Goal: Task Accomplishment & Management: Manage account settings

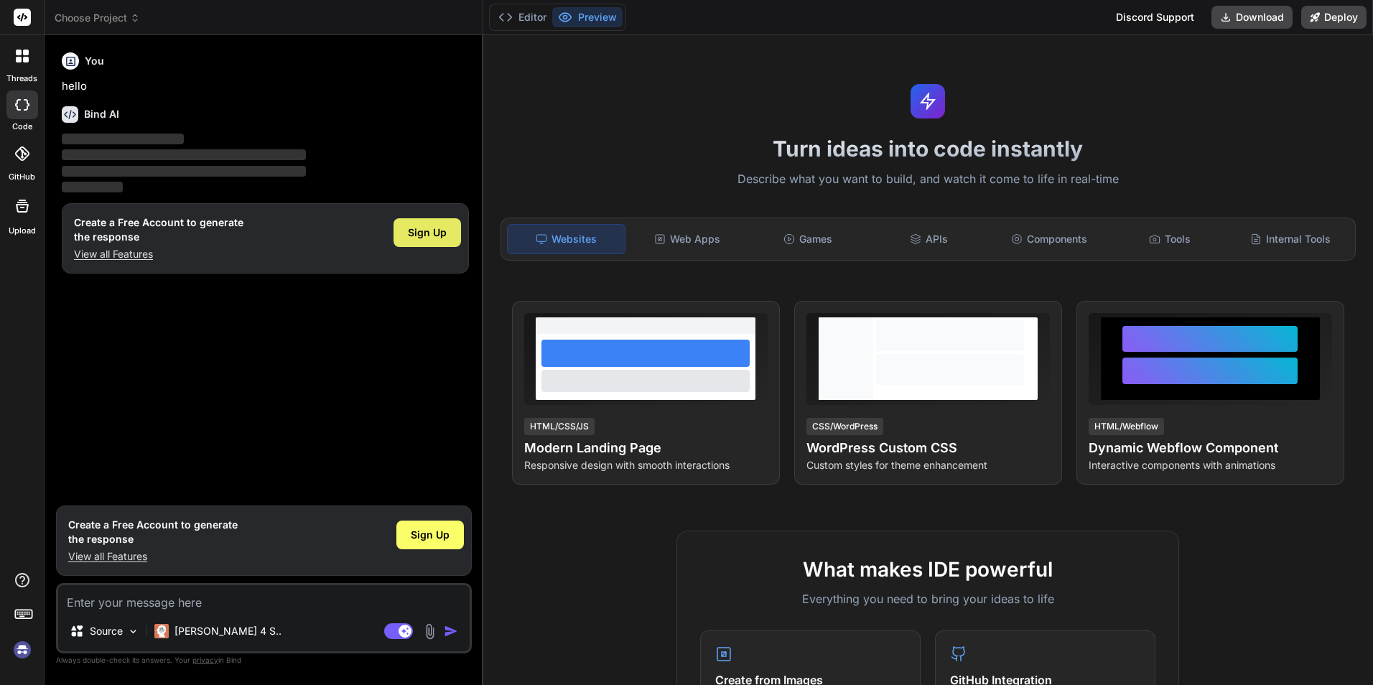
click at [434, 239] on span "Sign Up" at bounding box center [427, 232] width 39 height 14
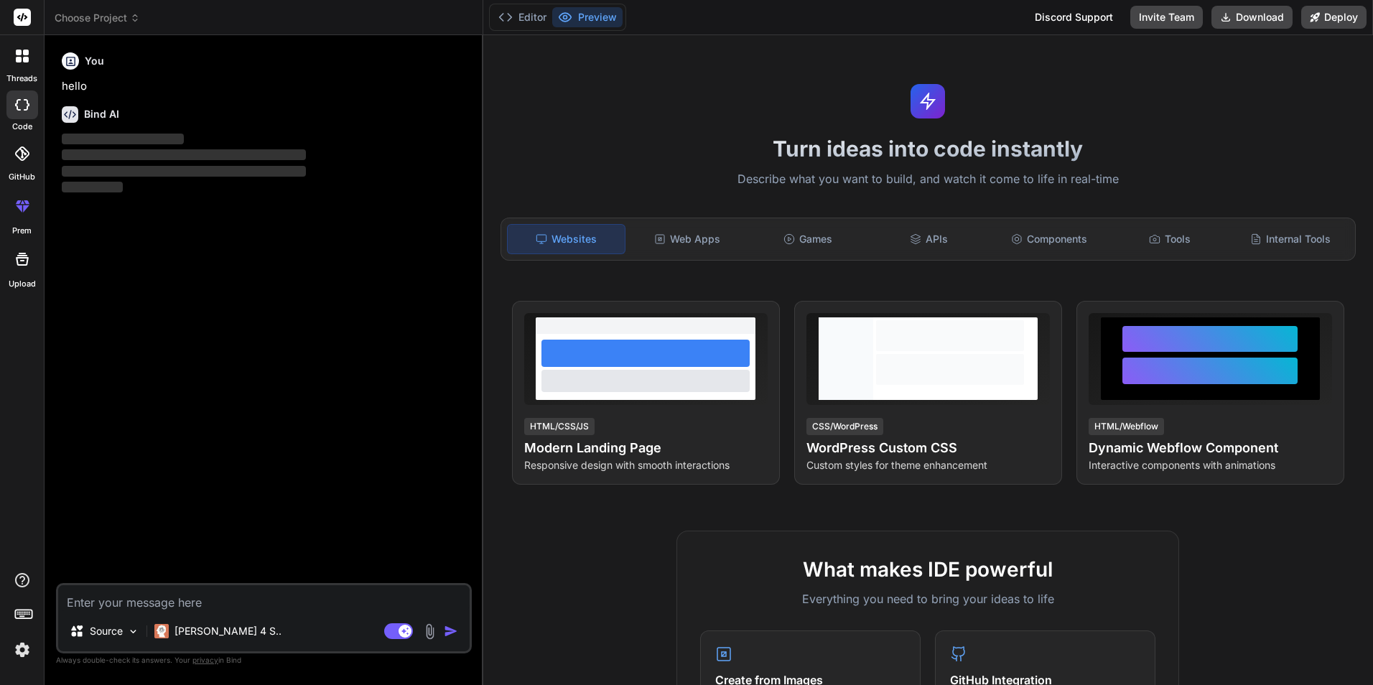
click at [24, 54] on icon at bounding box center [26, 53] width 6 height 6
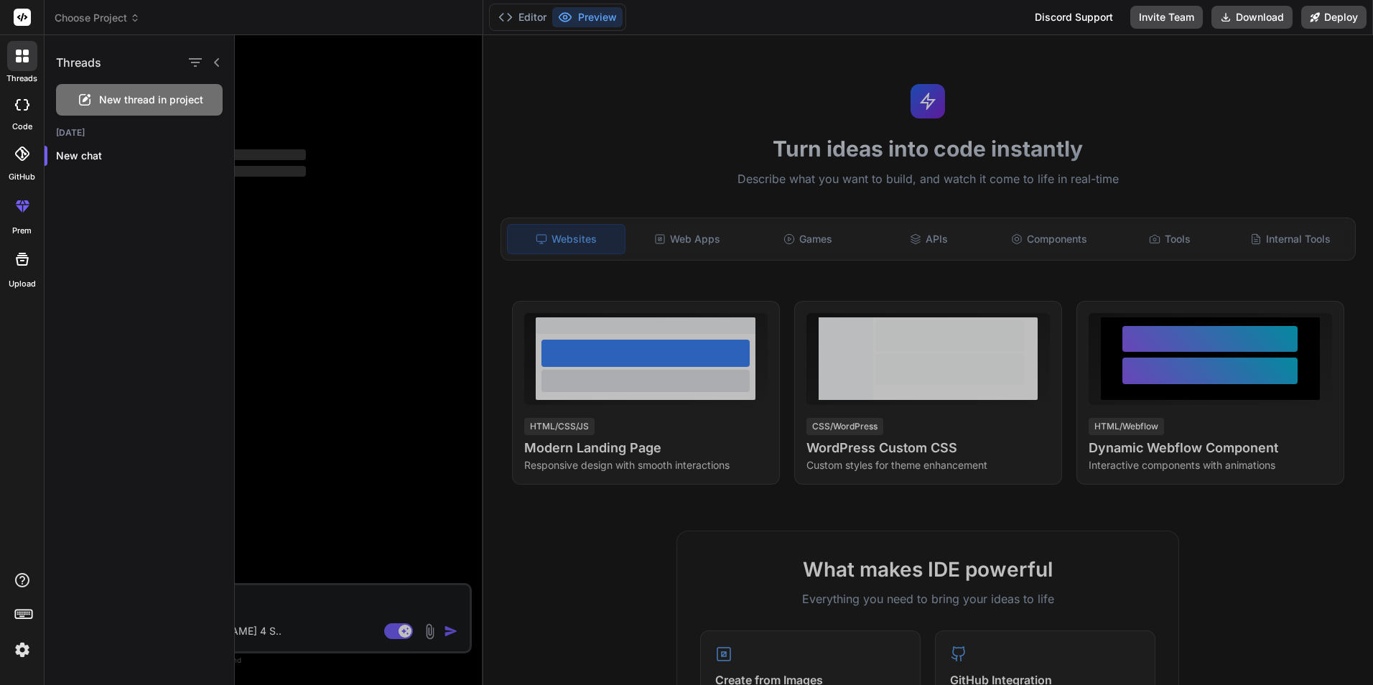
click at [165, 93] on span "New thread in project" at bounding box center [151, 100] width 104 height 14
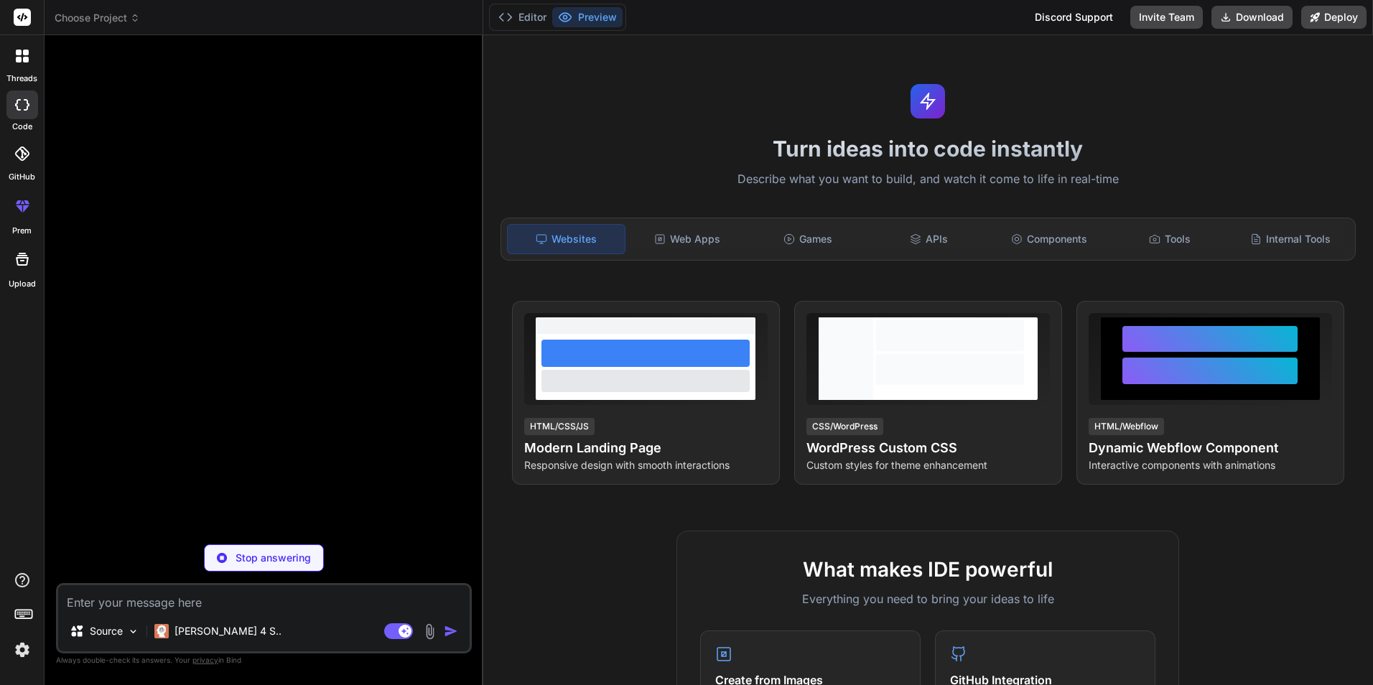
click at [289, 564] on p "Stop answering" at bounding box center [272, 558] width 75 height 14
type textarea "x"
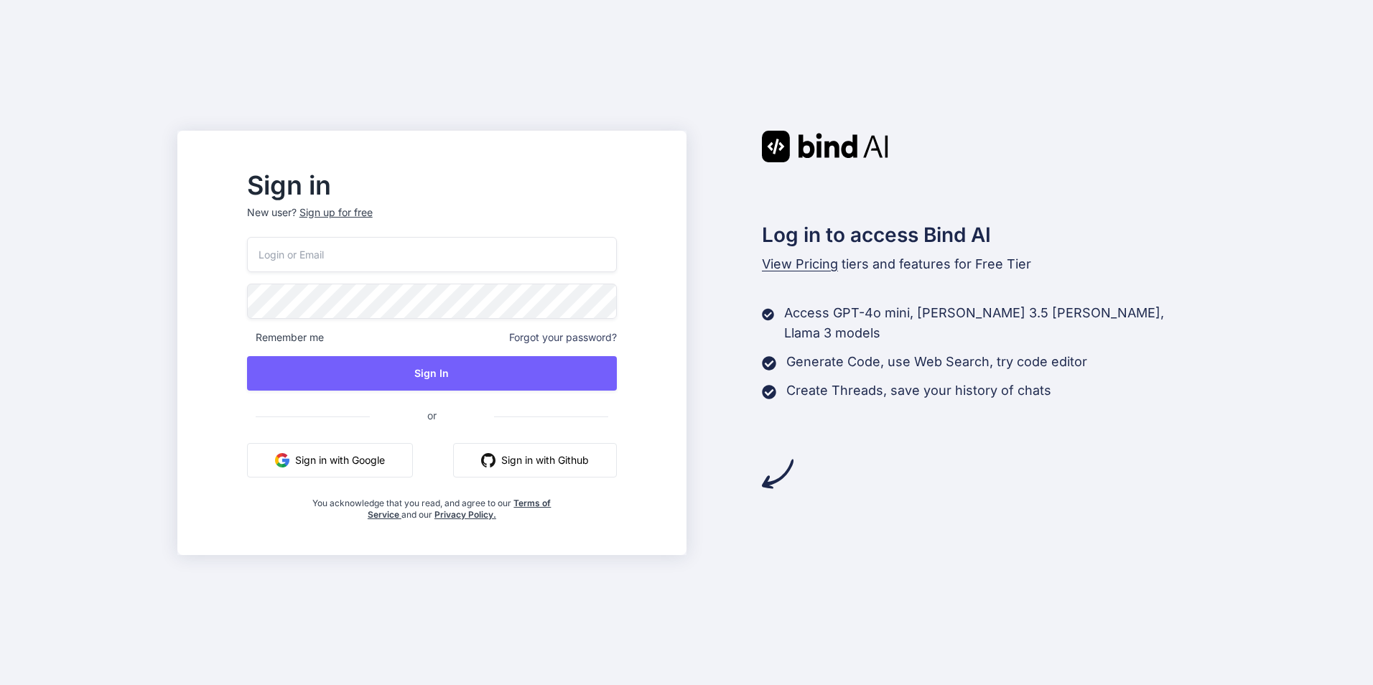
click at [479, 255] on input "email" at bounding box center [432, 254] width 370 height 35
paste input "lazadaprocreatebrushthailand-3@berrymail.cc"
type input "lazadaprocreatebrushthailand-3@berrymail.cc"
click at [508, 352] on div "lazadaprocreatebrushthailand-3@berrymail.cc Remember me Forgot your password? S…" at bounding box center [432, 379] width 370 height 284
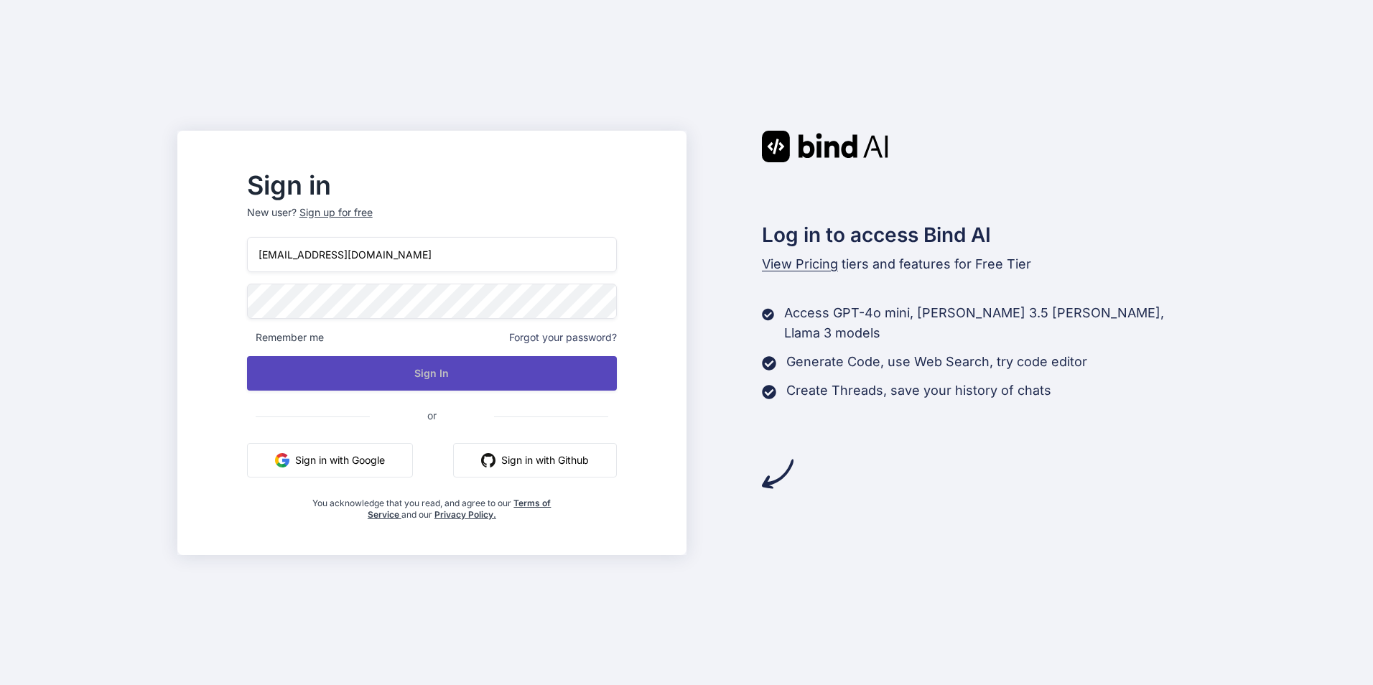
click at [510, 356] on button "Sign In" at bounding box center [432, 373] width 370 height 34
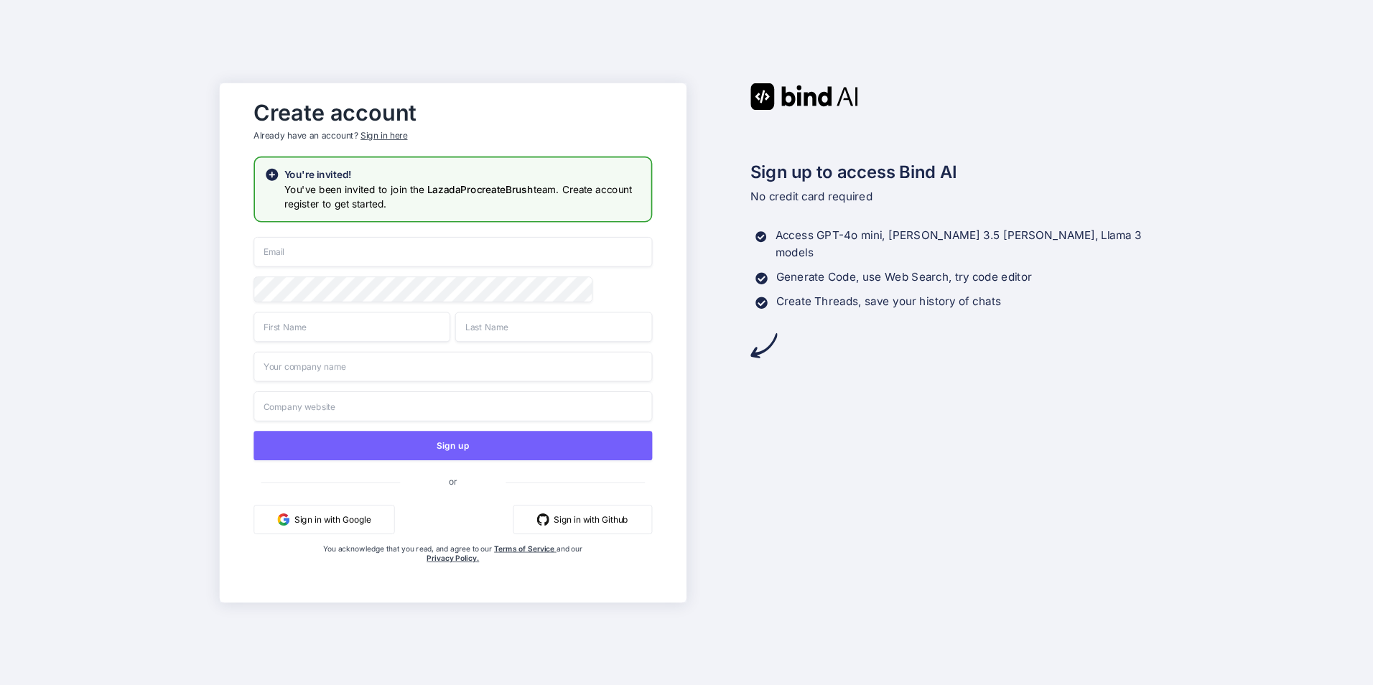
click at [498, 250] on input "email" at bounding box center [453, 252] width 398 height 30
click at [395, 131] on div "Sign in here" at bounding box center [383, 135] width 47 height 12
